Goal: Task Accomplishment & Management: Use online tool/utility

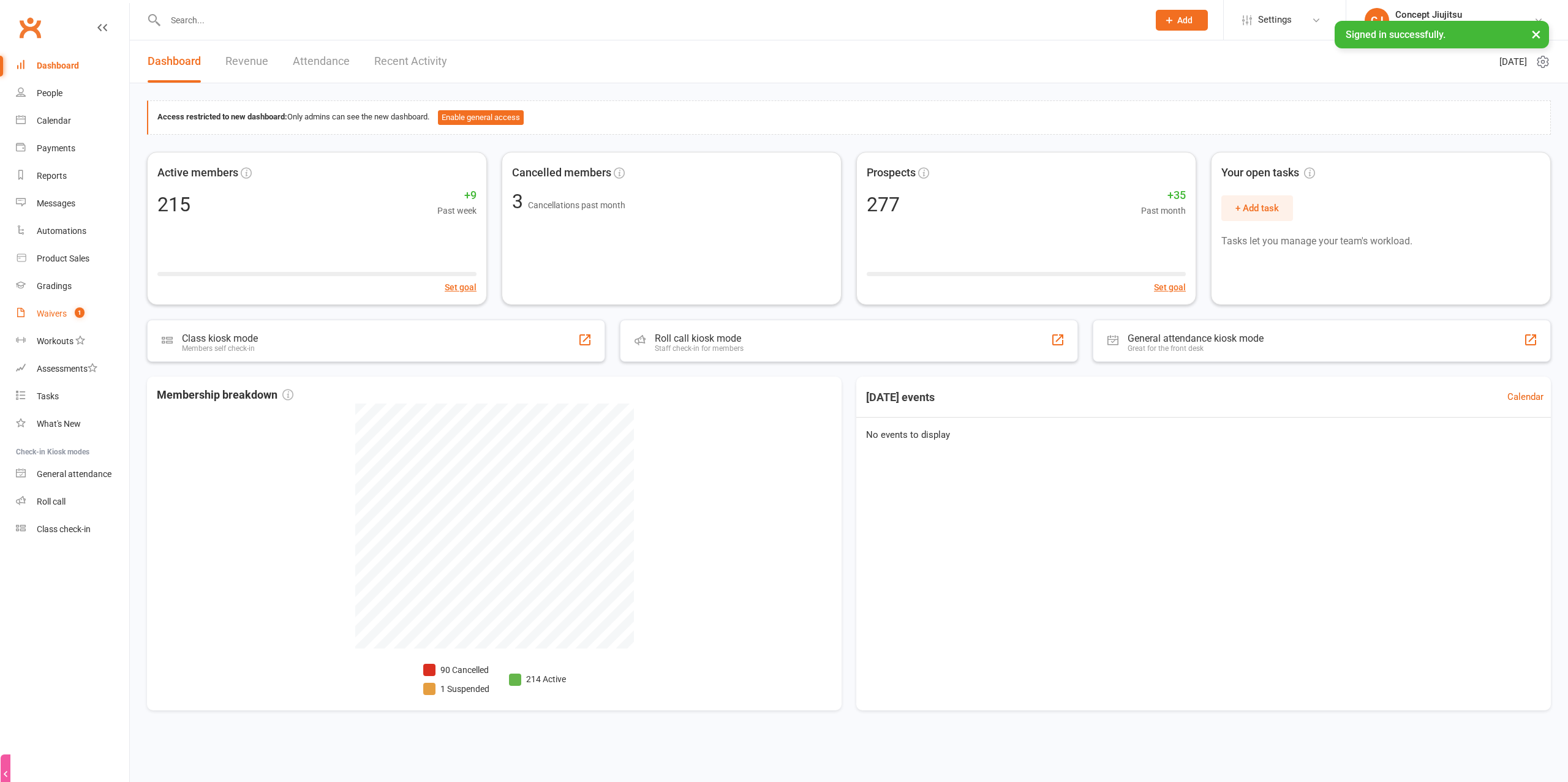
click at [73, 327] on link "Waivers 1" at bounding box center [73, 314] width 113 height 28
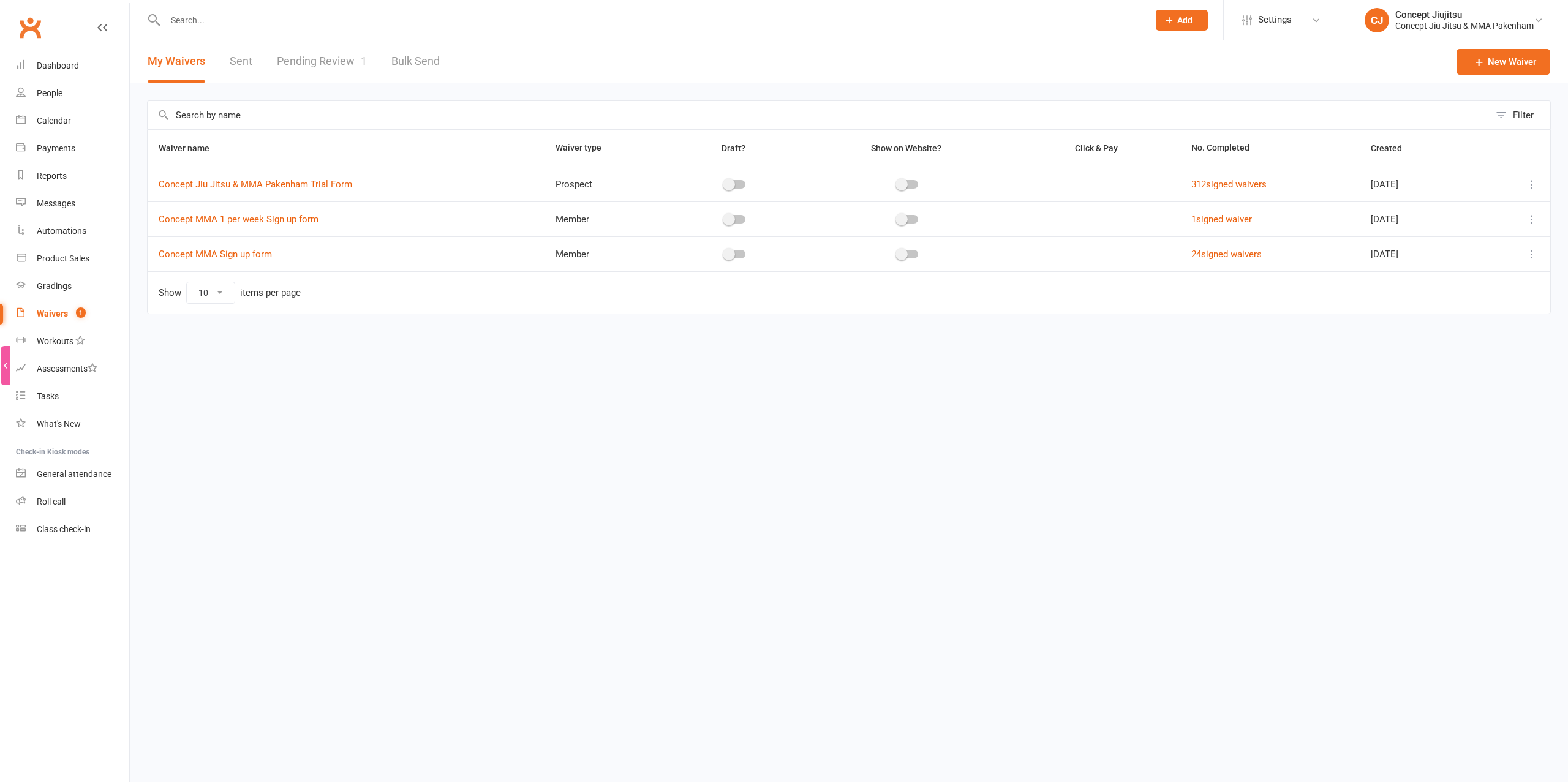
click at [340, 57] on link "Pending Review 1" at bounding box center [322, 60] width 90 height 42
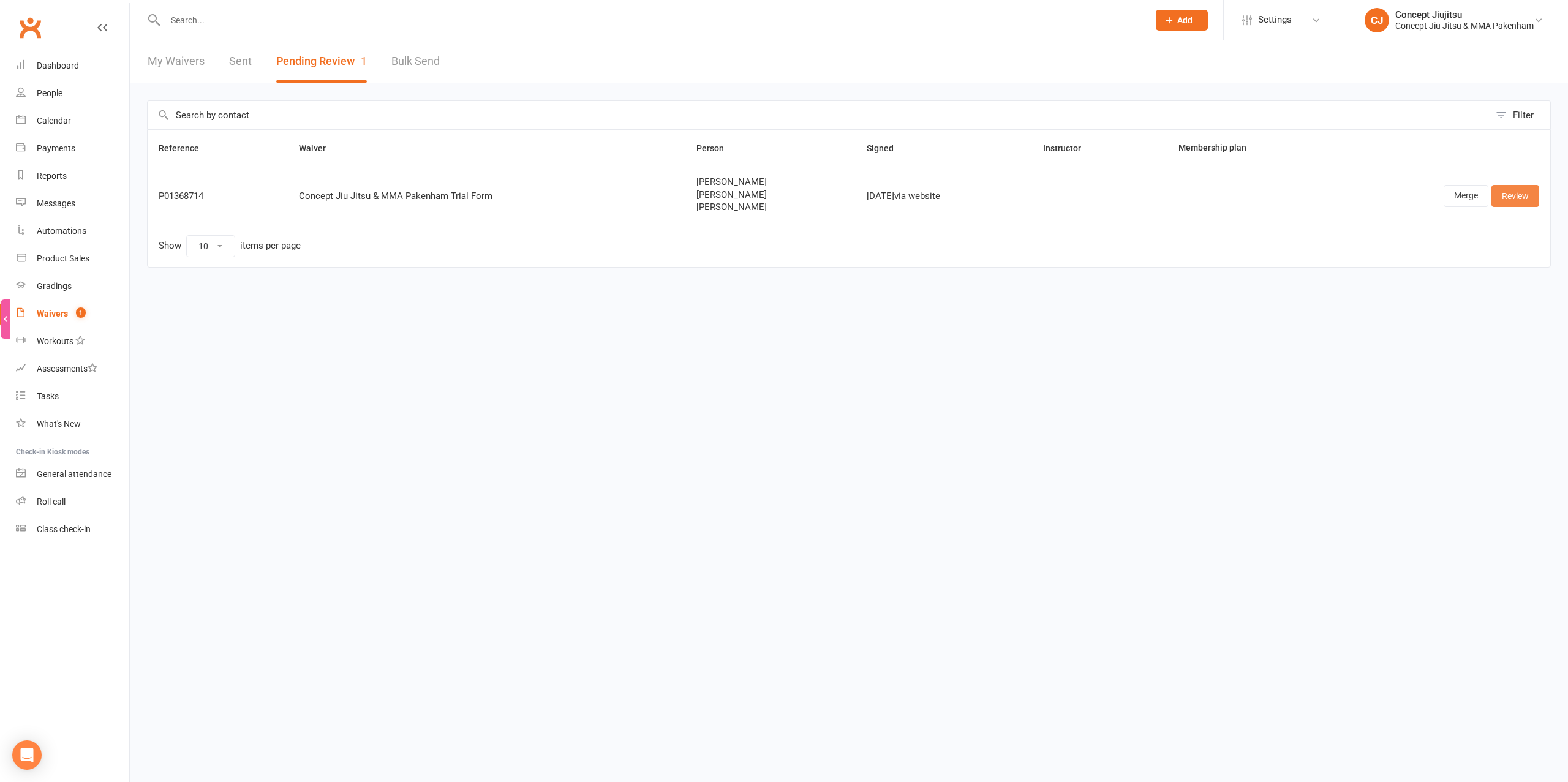
click at [1518, 195] on link "Review" at bounding box center [1515, 196] width 47 height 22
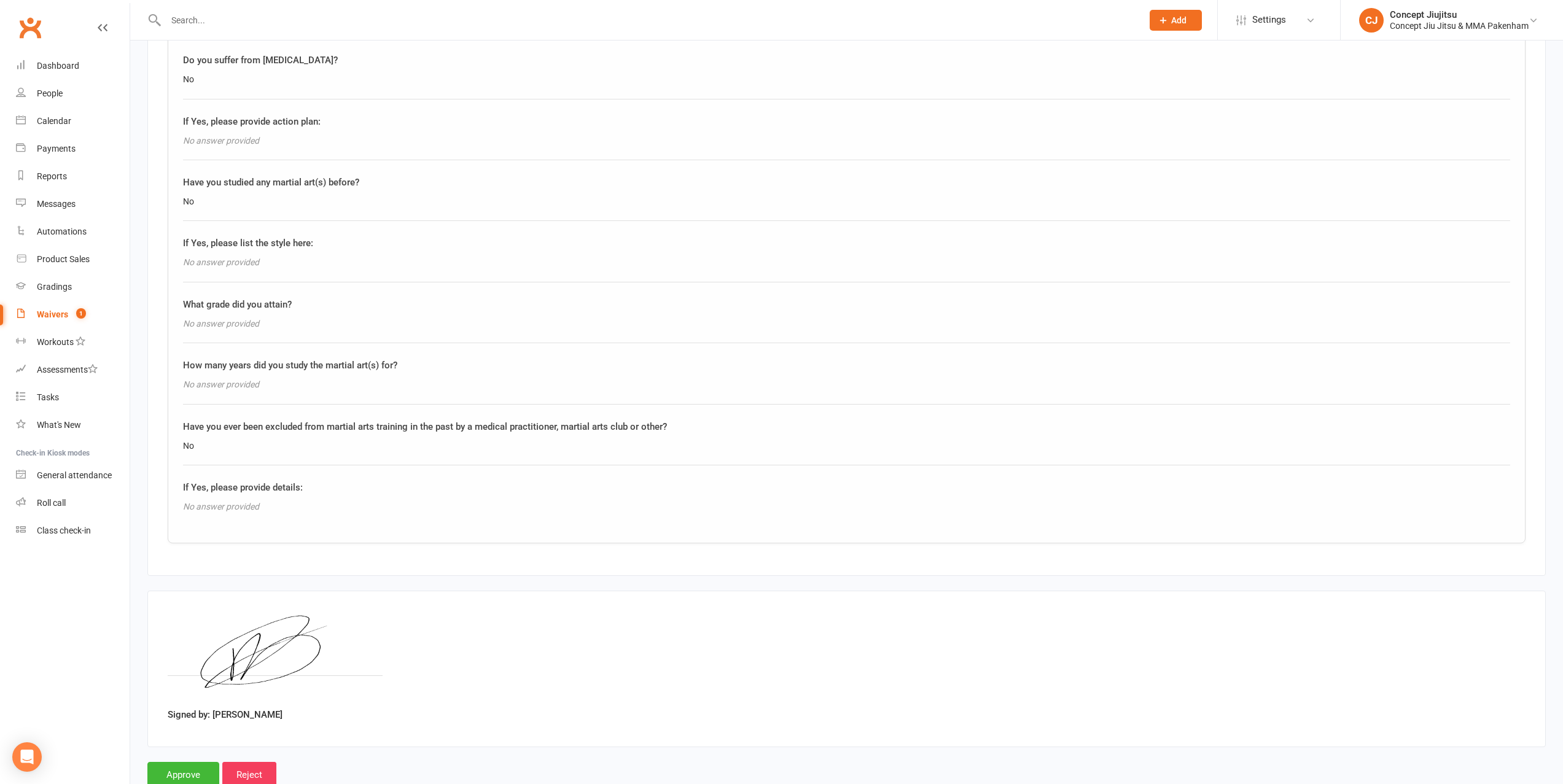
scroll to position [2194, 0]
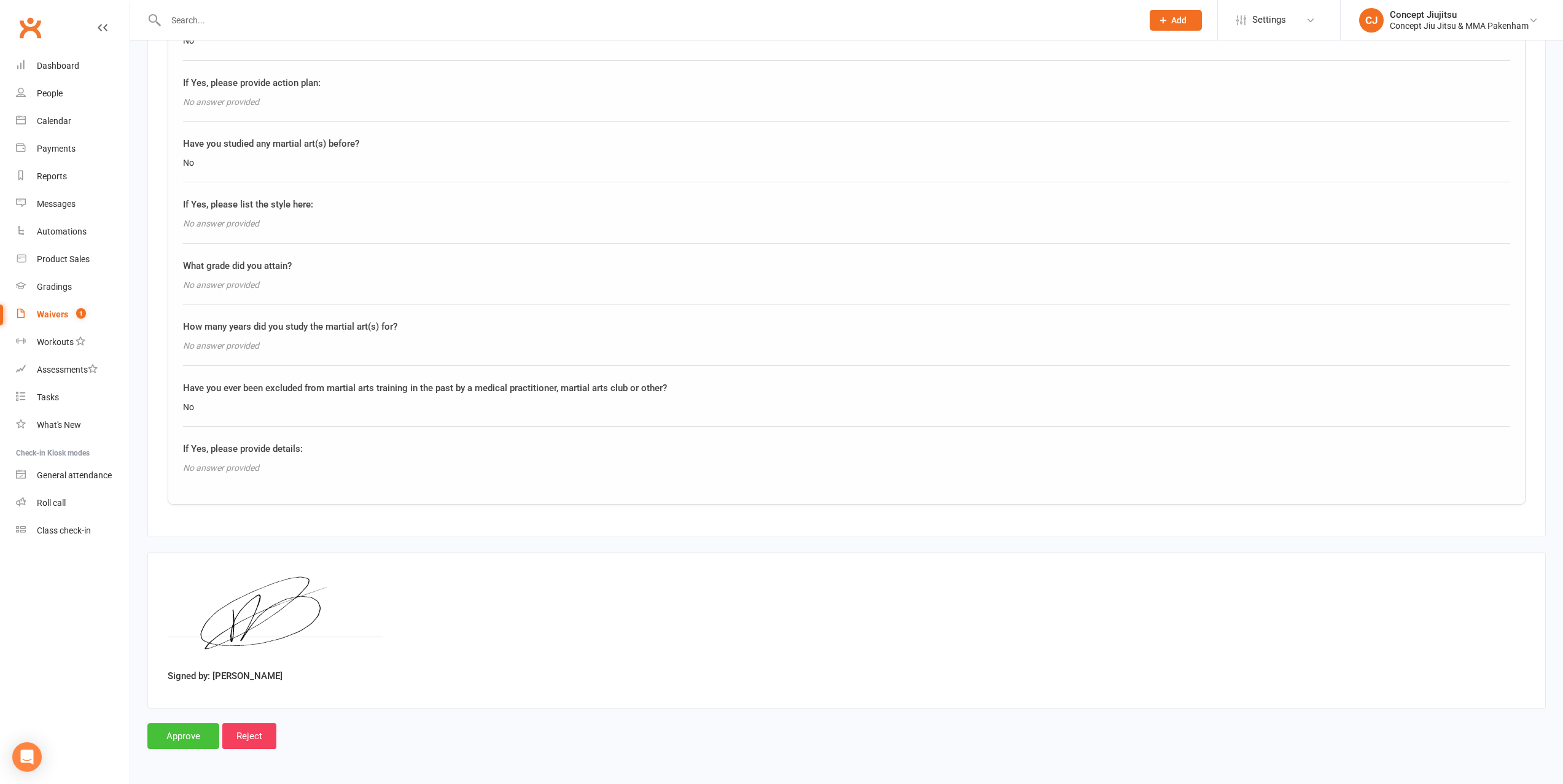
click at [184, 743] on input "Approve" at bounding box center [183, 736] width 72 height 26
